Goal: Task Accomplishment & Management: Use online tool/utility

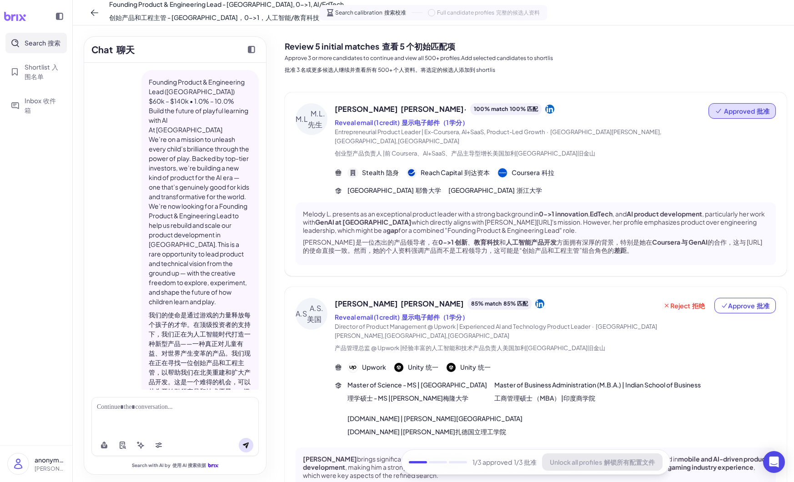
scroll to position [153, 0]
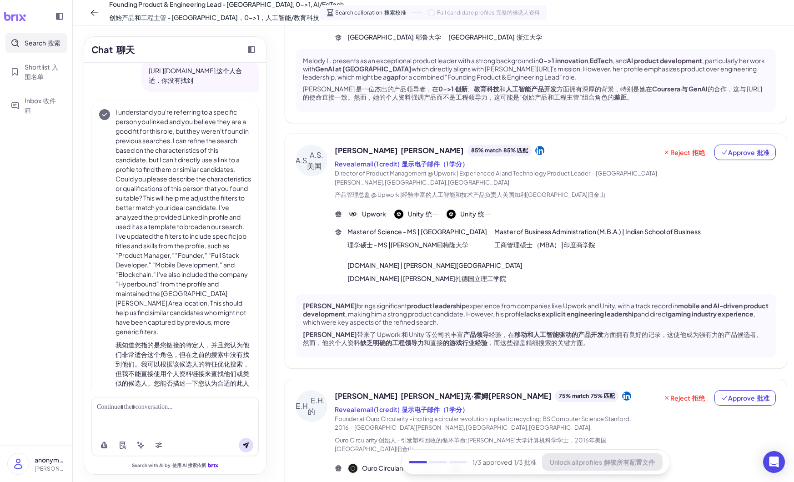
click at [146, 408] on div at bounding box center [175, 408] width 157 height 10
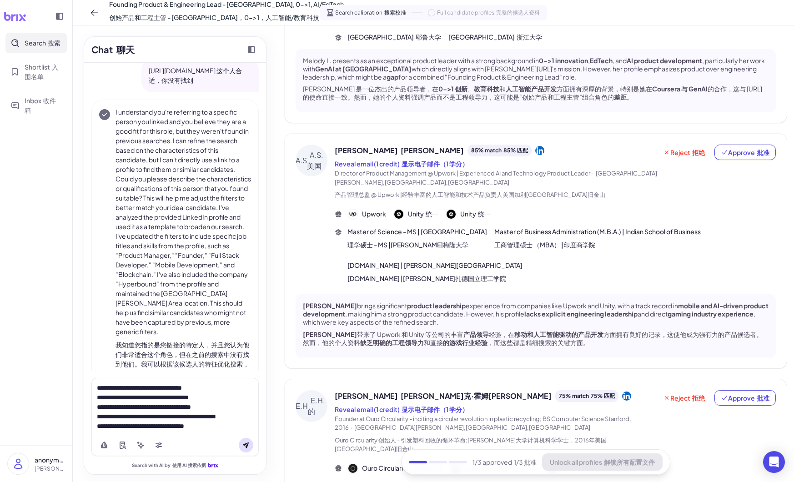
click at [201, 427] on div "**********" at bounding box center [175, 406] width 157 height 45
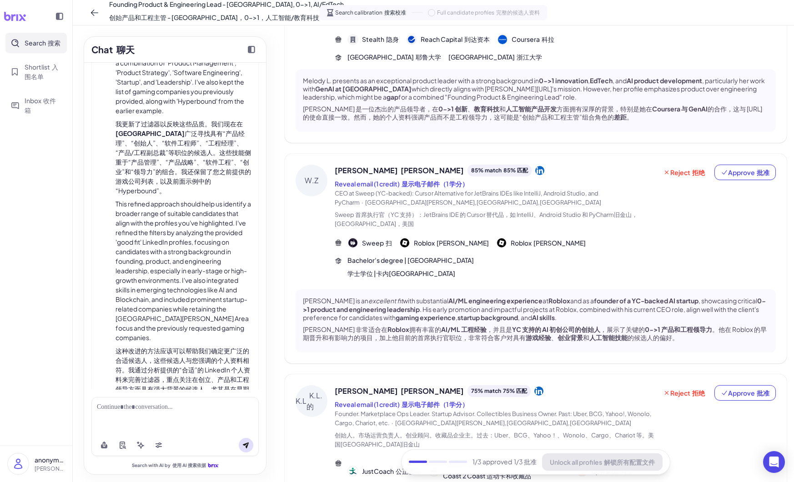
scroll to position [136, 0]
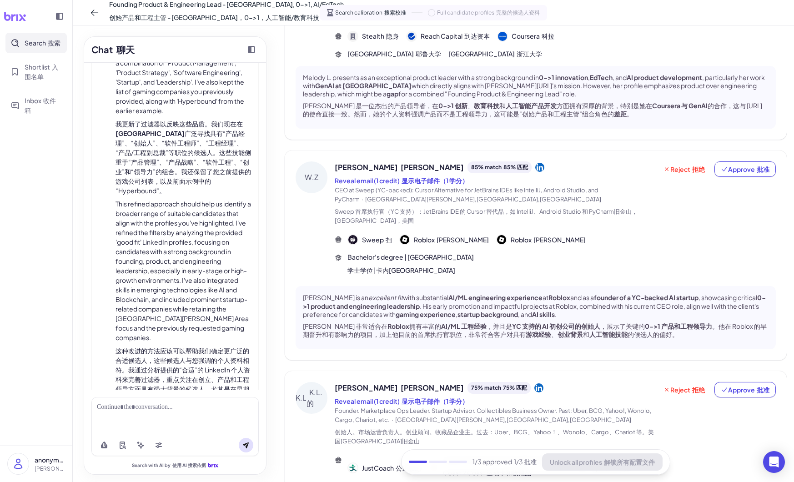
click at [536, 163] on icon at bounding box center [540, 167] width 9 height 9
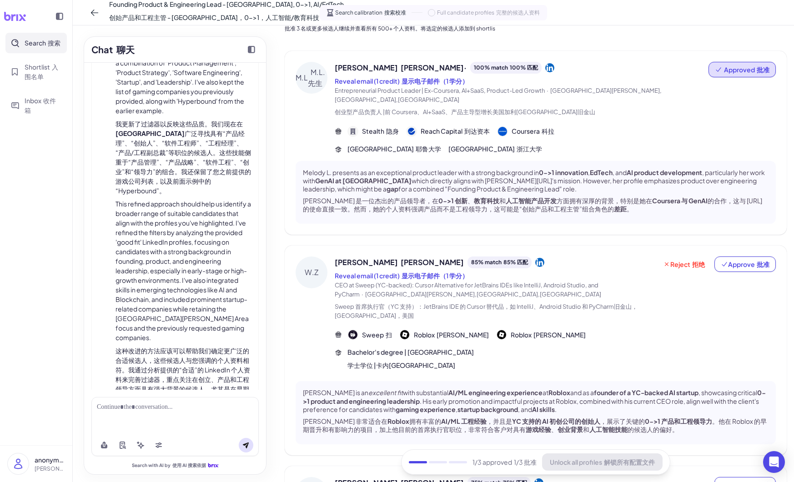
scroll to position [0, 0]
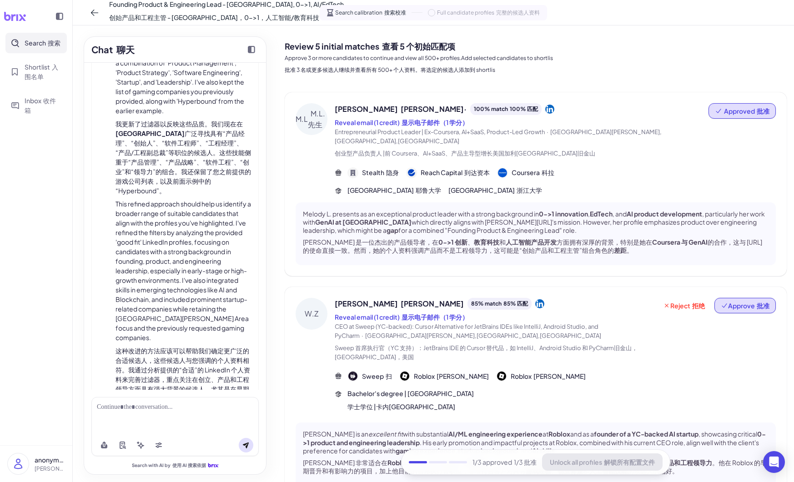
click at [747, 301] on span "Approve 批准" at bounding box center [745, 305] width 49 height 9
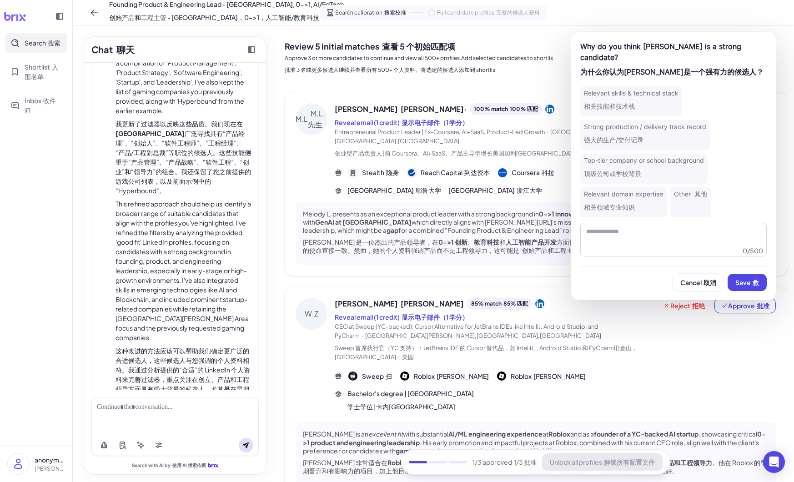
click at [641, 196] on div "Relevant domain expertise 相关领域专业知识" at bounding box center [624, 202] width 86 height 30
click at [647, 162] on div "Top-tier company or school background 顶级公司或学校背景" at bounding box center [644, 169] width 127 height 30
click at [634, 102] on font "相关技能和技术栈" at bounding box center [609, 106] width 51 height 8
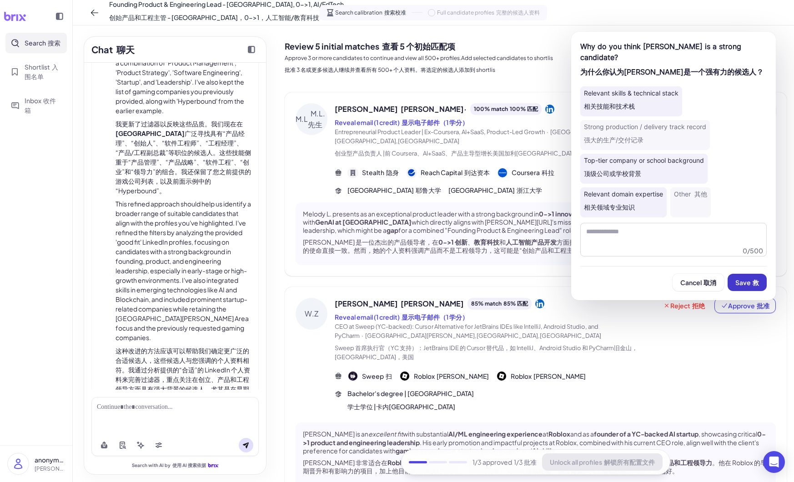
click at [741, 276] on button "Save 救" at bounding box center [747, 282] width 39 height 17
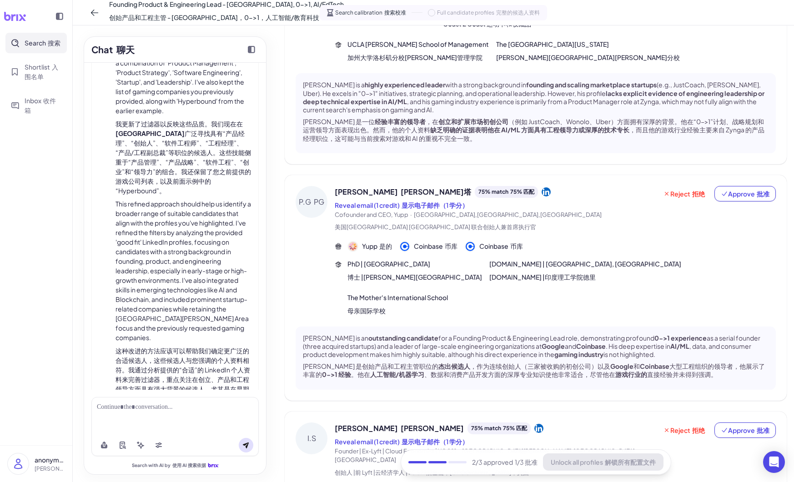
scroll to position [586, 0]
click at [682, 188] on span "Reject 拒绝" at bounding box center [684, 192] width 42 height 9
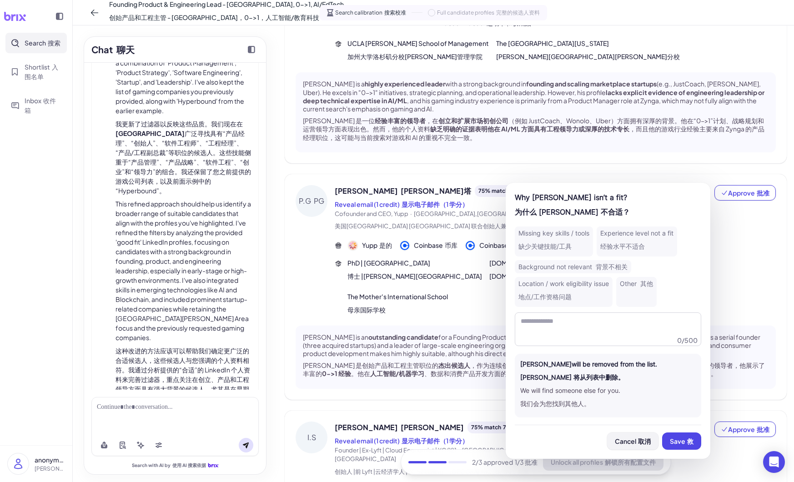
click at [655, 439] on button "Cancel 取消" at bounding box center [632, 441] width 51 height 17
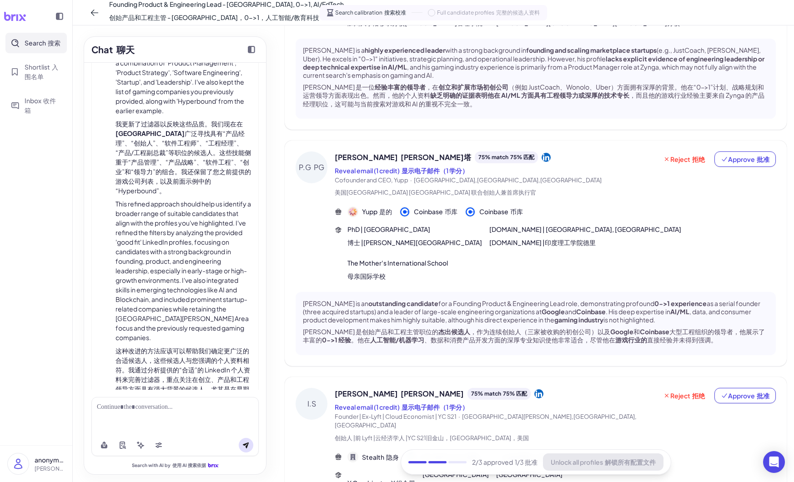
scroll to position [624, 0]
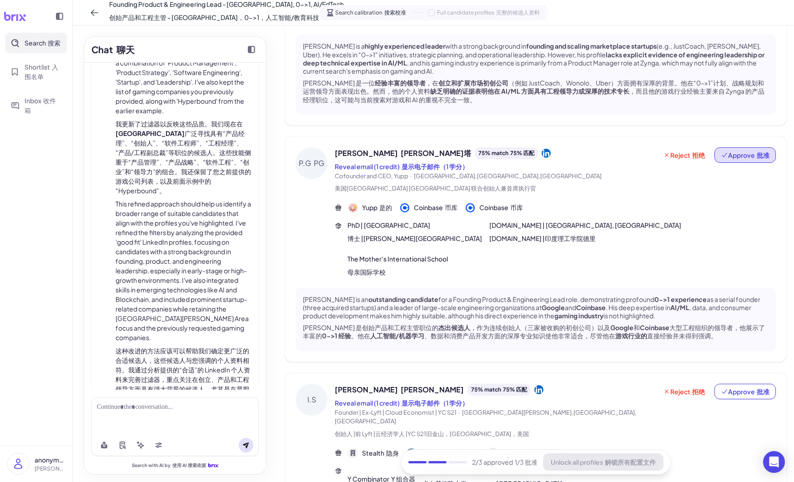
click at [753, 151] on span "Approve 批准" at bounding box center [745, 155] width 49 height 9
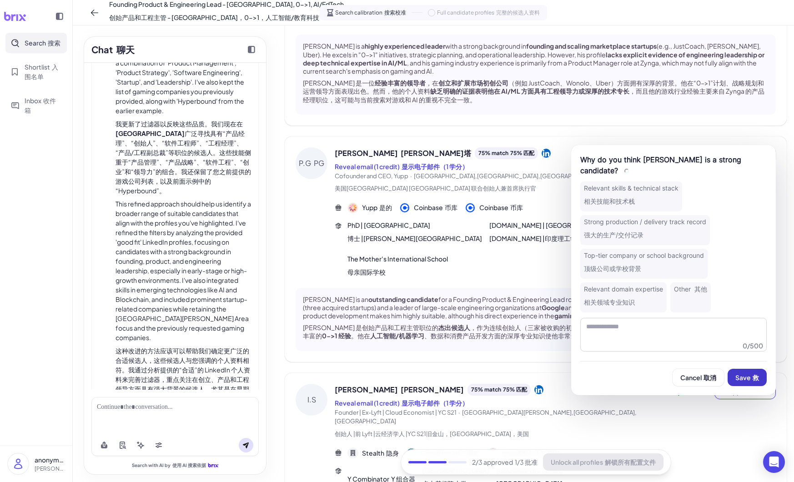
click at [748, 382] on button "Save 救" at bounding box center [747, 377] width 39 height 17
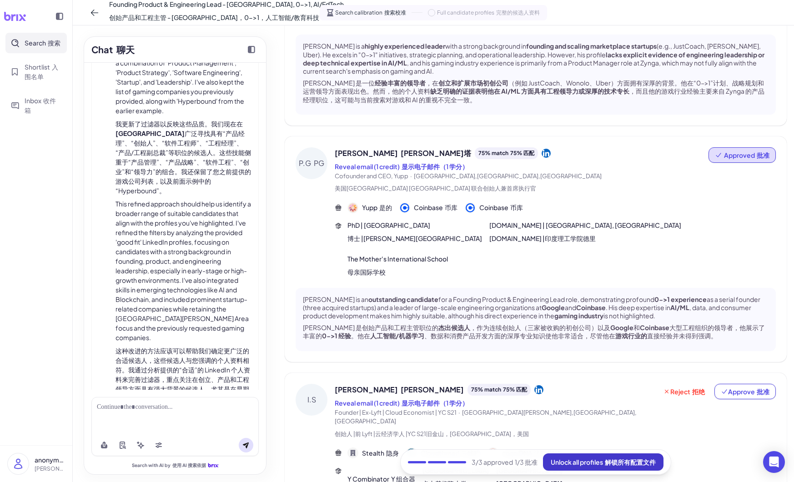
click at [624, 461] on font "解锁所有配置文件" at bounding box center [630, 462] width 51 height 8
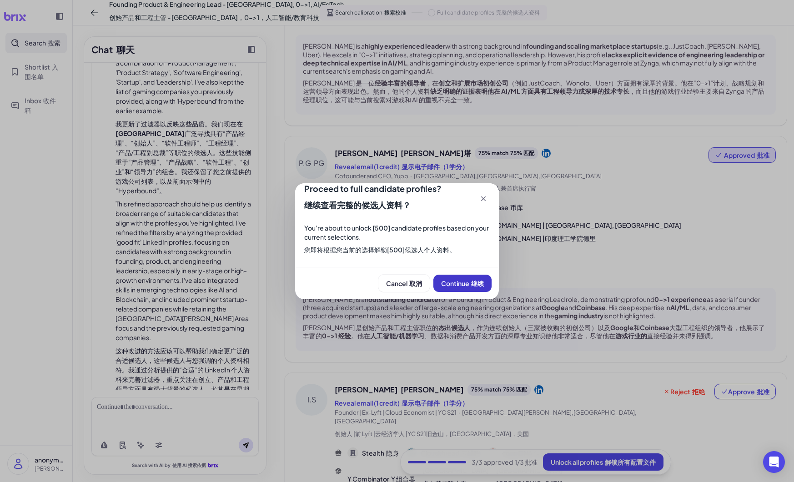
click at [468, 276] on button "Continue 继续" at bounding box center [463, 283] width 58 height 17
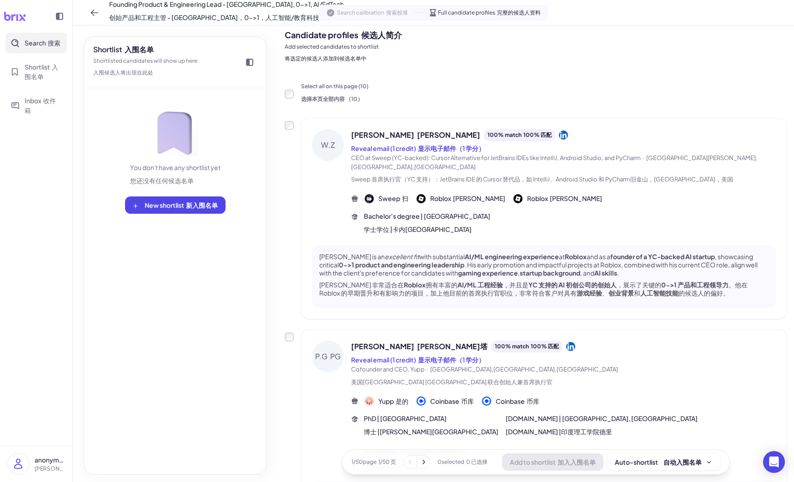
scroll to position [12, 0]
click at [435, 150] on font "显示电子邮件（1 学分）" at bounding box center [451, 147] width 67 height 8
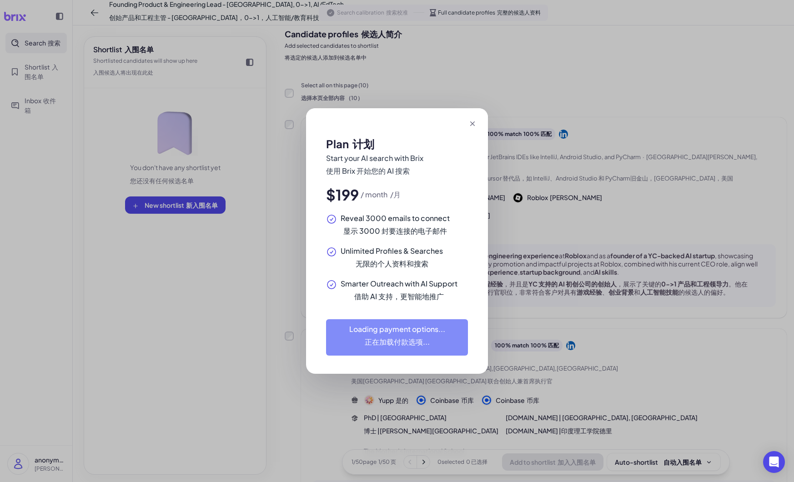
click at [473, 124] on icon at bounding box center [472, 123] width 9 height 9
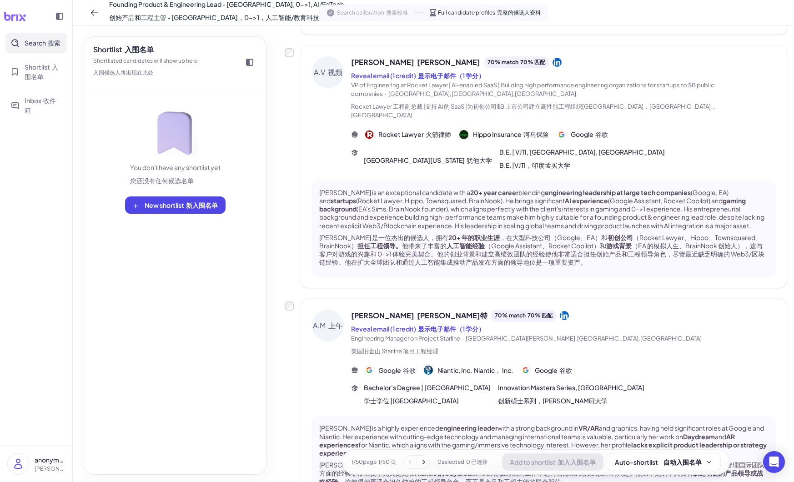
scroll to position [1874, 0]
